Goal: Transaction & Acquisition: Book appointment/travel/reservation

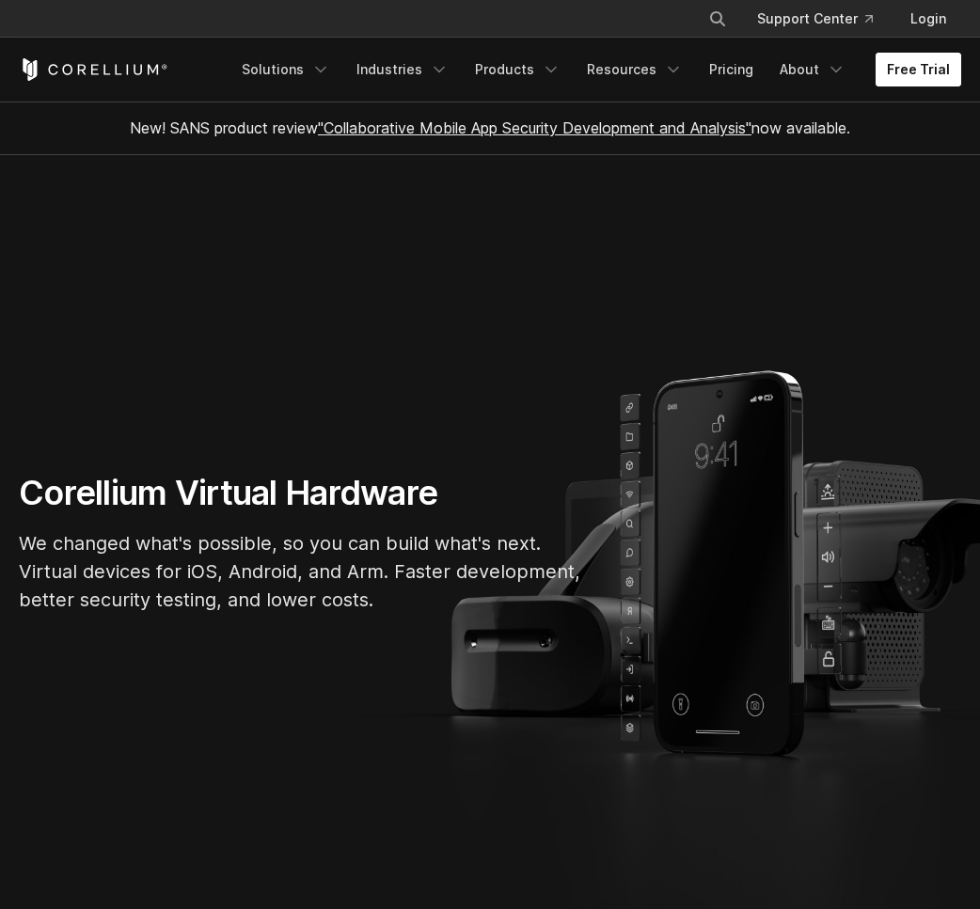
click at [904, 64] on link "Free Trial" at bounding box center [919, 70] width 86 height 34
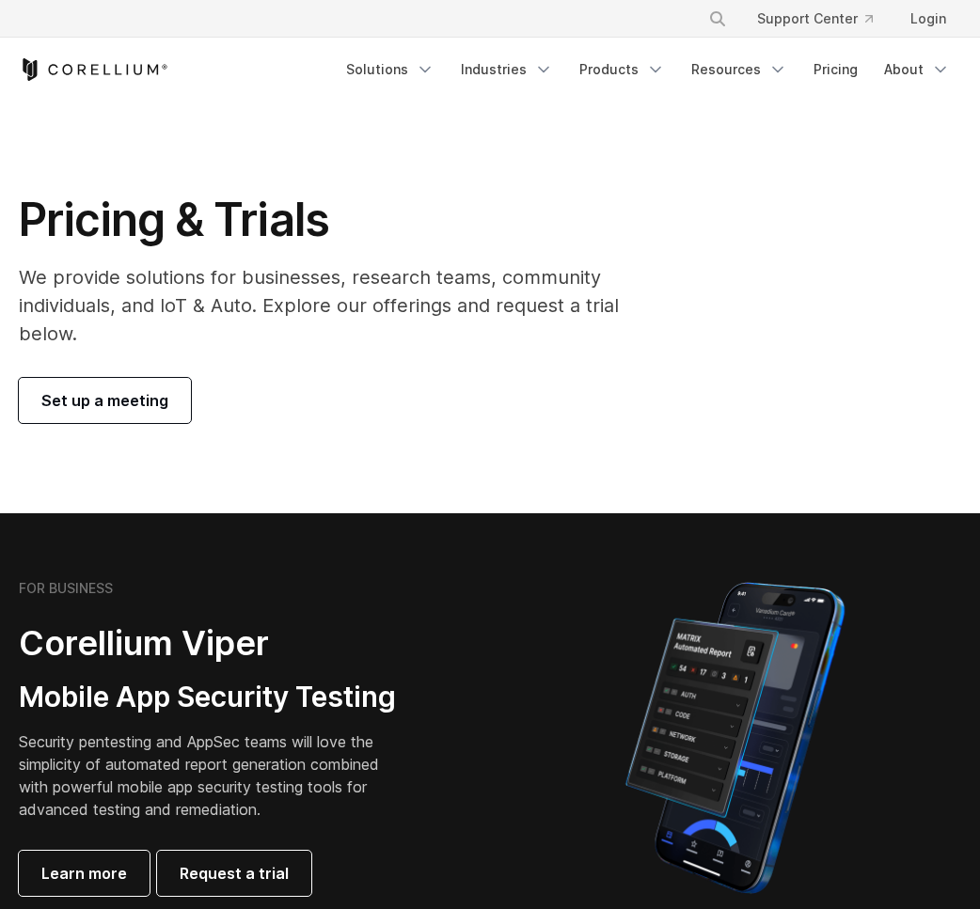
click at [137, 391] on span "Set up a meeting" at bounding box center [104, 400] width 127 height 23
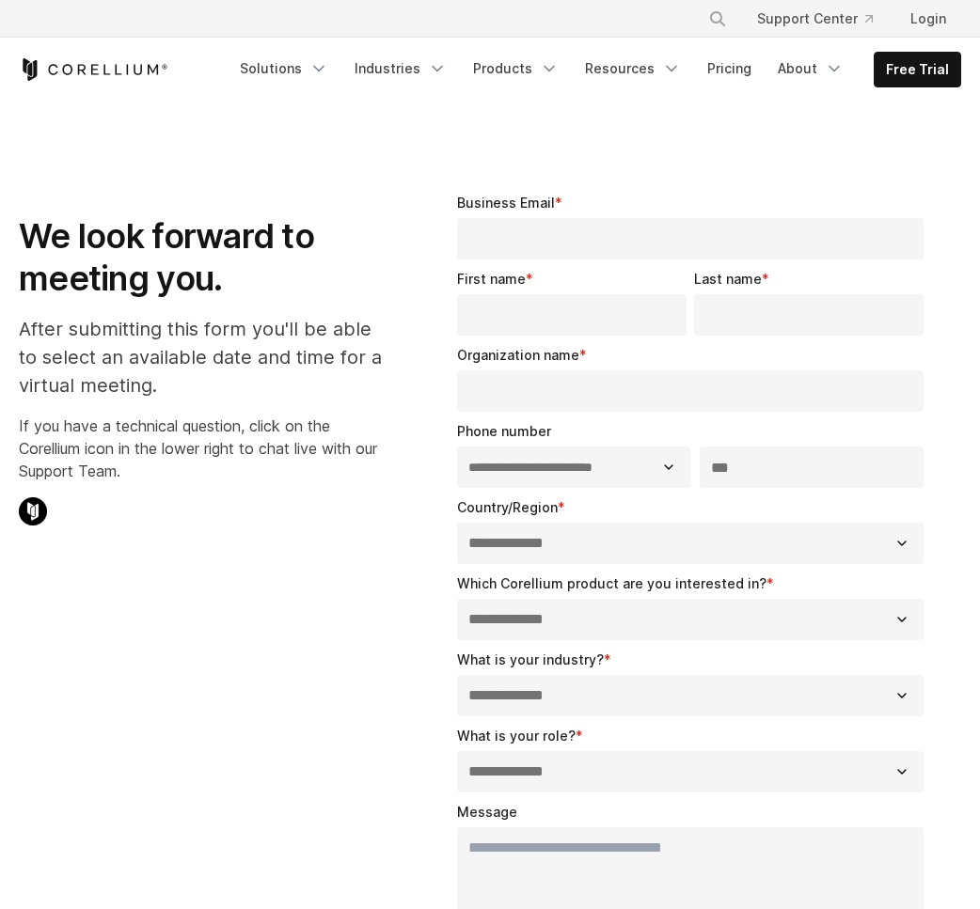
select select "**"
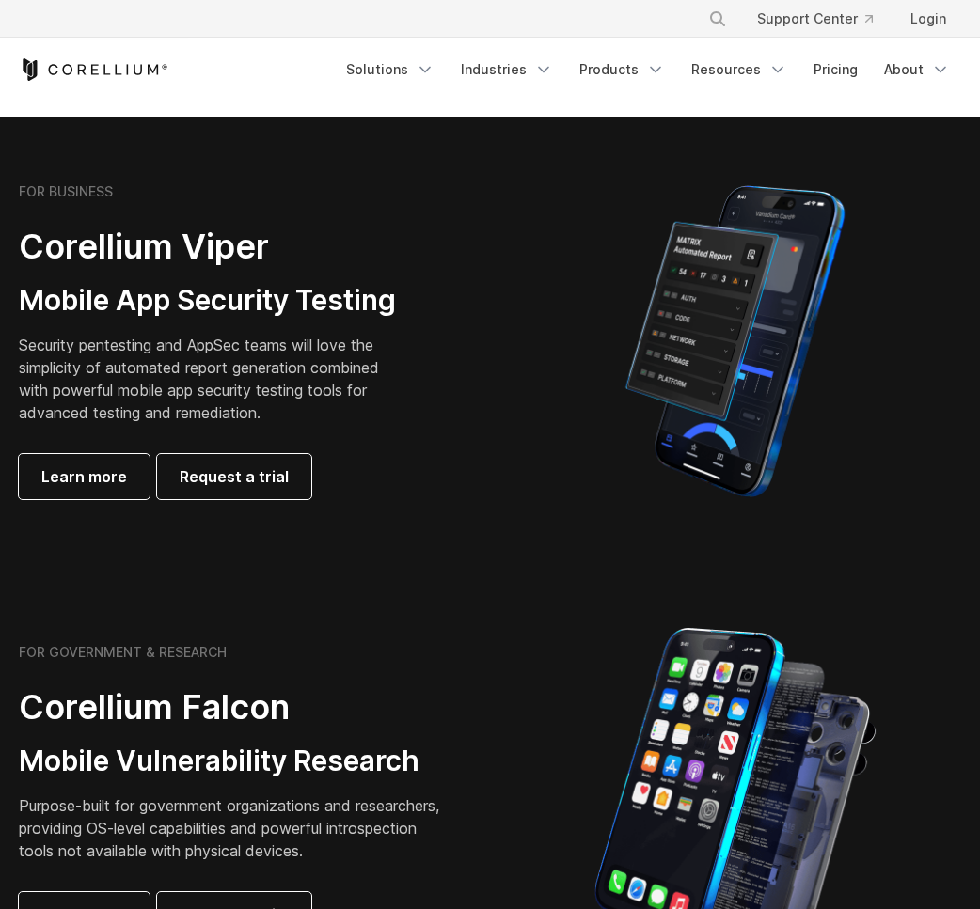
scroll to position [373, 0]
